Goal: Transaction & Acquisition: Purchase product/service

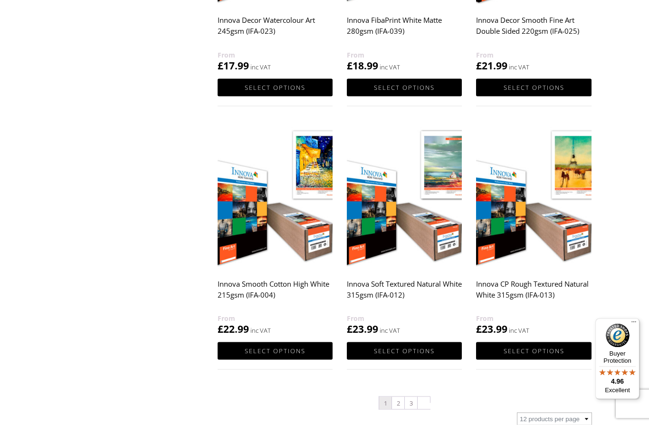
scroll to position [818, 0]
click at [437, 236] on img at bounding box center [404, 196] width 115 height 144
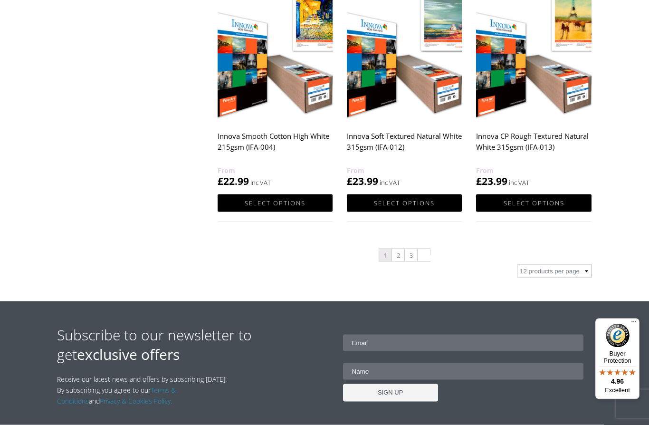
scroll to position [965, 0]
click at [398, 255] on link "2" at bounding box center [398, 254] width 12 height 12
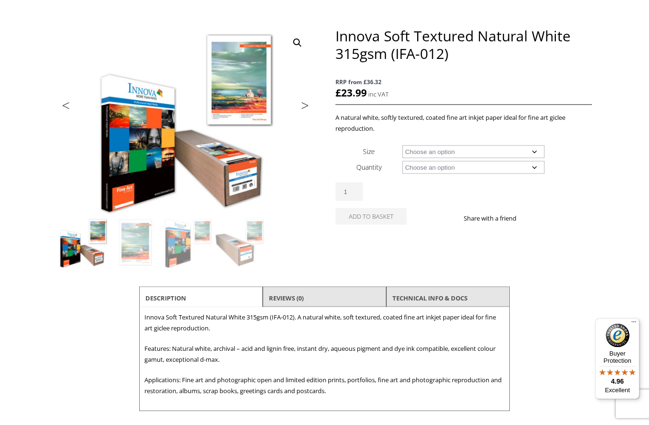
scroll to position [104, 0]
click at [524, 153] on select "Choose an option A4 Sheet A3 Sheet A3+ Sheet A2 Sheet 17" Wide Roll 24" Wide Ro…" at bounding box center [473, 151] width 142 height 13
select select "a2-sheet"
click at [537, 169] on select "Choose an option 25 Sheets" at bounding box center [473, 166] width 142 height 13
select select "25-sheets"
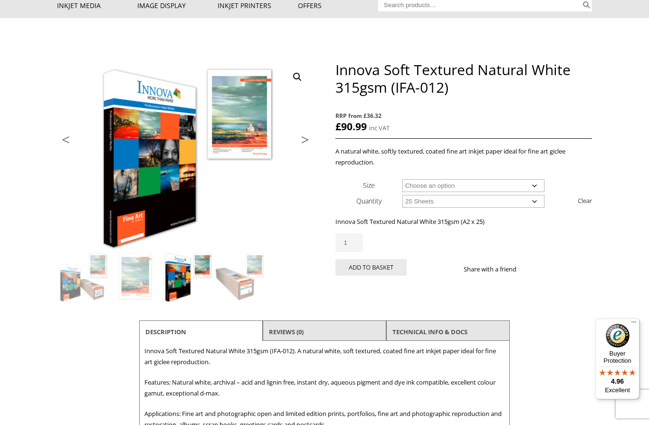
scroll to position [70, 0]
click at [537, 185] on select "Choose an option A4 Sheet A3 Sheet A3+ Sheet A2 Sheet" at bounding box center [473, 185] width 142 height 13
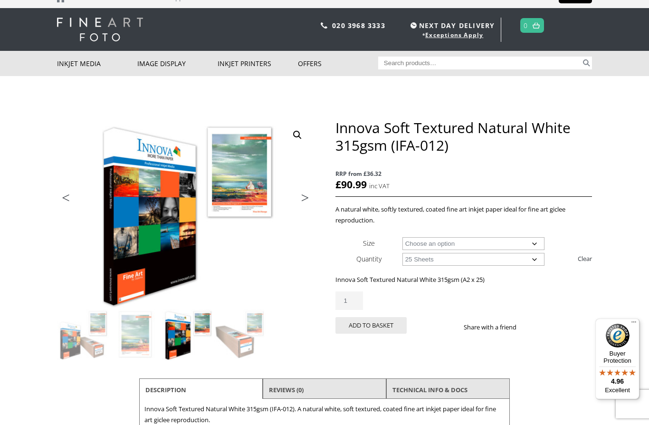
scroll to position [0, 0]
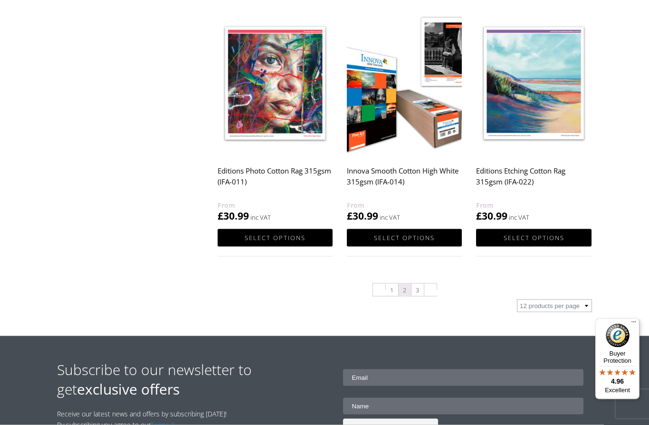
scroll to position [931, 0]
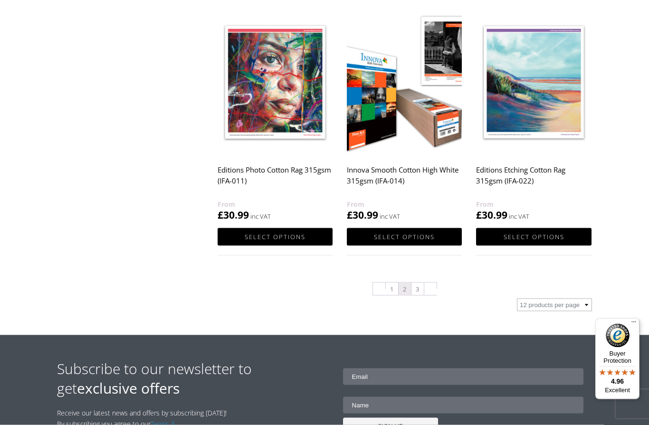
click at [418, 289] on link "3" at bounding box center [417, 289] width 12 height 12
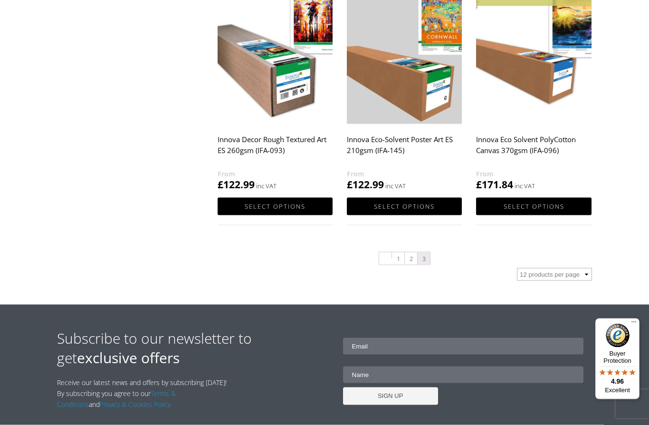
scroll to position [962, 0]
click at [399, 263] on link "1" at bounding box center [398, 258] width 12 height 12
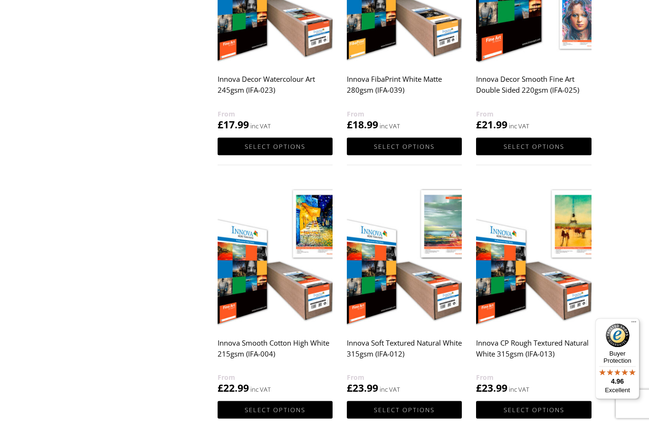
scroll to position [759, 0]
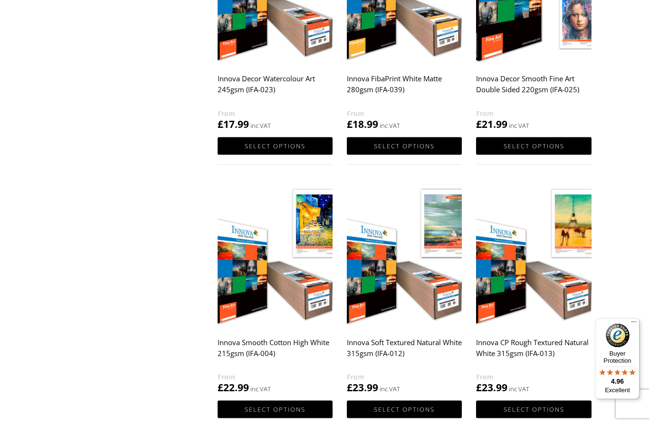
click at [383, 305] on img at bounding box center [404, 255] width 115 height 144
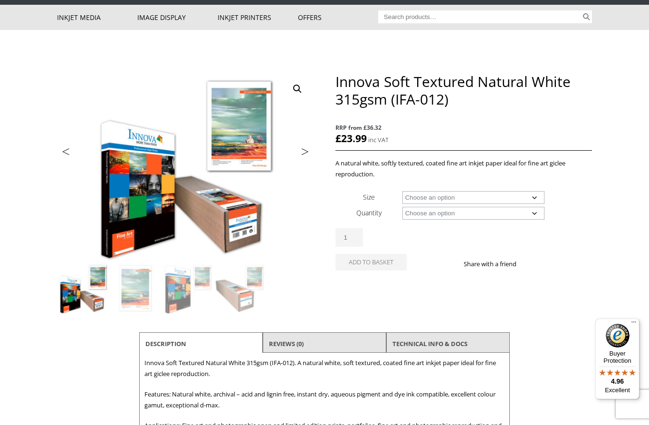
scroll to position [57, 0]
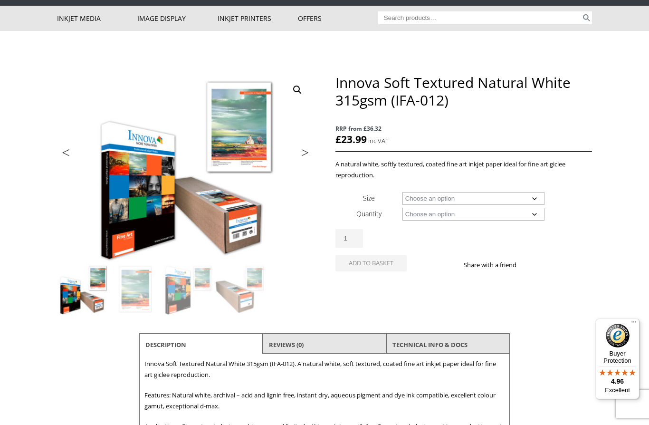
click at [474, 198] on select "Choose an option A4 Sheet A3 Sheet A3+ Sheet A2 Sheet 17" Wide Roll 24" Wide Ro…" at bounding box center [473, 198] width 142 height 13
select select "17-wide-roll"
click at [454, 212] on select "Choose an option 15m" at bounding box center [473, 214] width 142 height 13
select select "15m"
select select "17-wide-roll"
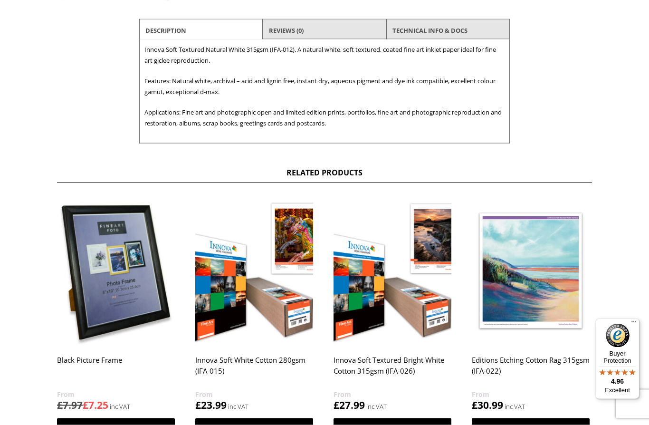
scroll to position [373, 0]
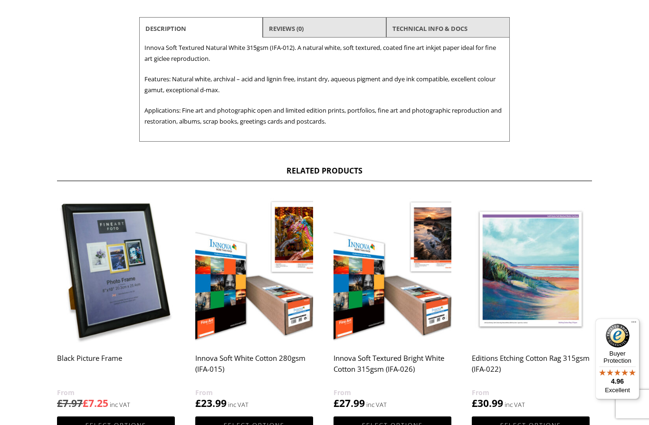
click at [324, 19] on li "Reviews (0)" at bounding box center [324, 28] width 123 height 23
click at [432, 27] on link "TECHNICAL INFO & DOCS" at bounding box center [429, 28] width 75 height 17
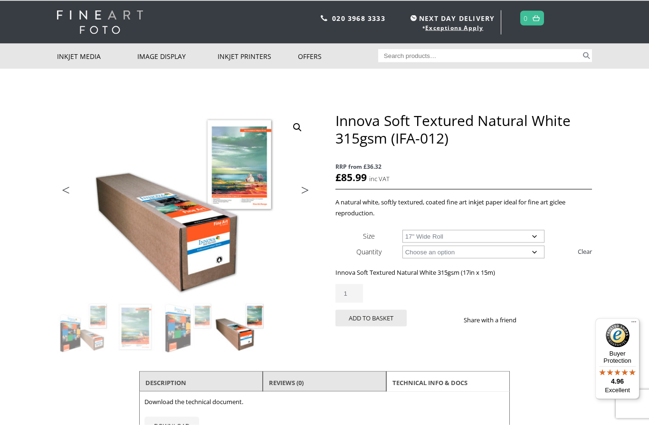
scroll to position [0, 0]
